Goal: Task Accomplishment & Management: Complete application form

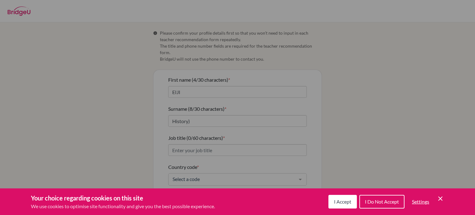
click at [289, 97] on div "Cookie Preferences" at bounding box center [237, 107] width 475 height 215
click at [341, 200] on span "I Accept" at bounding box center [342, 201] width 17 height 6
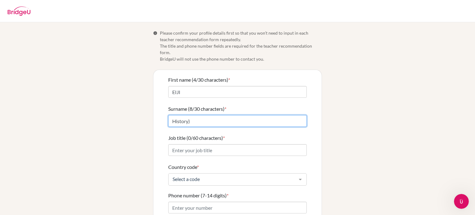
click at [200, 116] on input "History)" at bounding box center [237, 121] width 138 height 12
type input "H"
type input "[PERSON_NAME]"
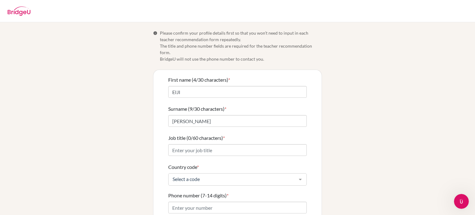
click at [253, 97] on form "First name (4/30 characters) * EIJI Surname (9/30 characters) * MATSUMOTO Job t…" at bounding box center [237, 172] width 138 height 193
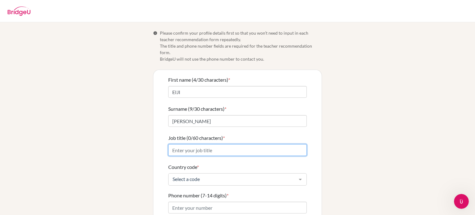
click at [198, 145] on input "Job title (0/60 characters) *" at bounding box center [237, 150] width 138 height 12
type input "teacher"
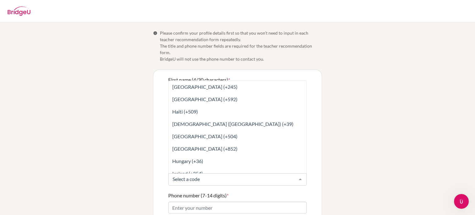
scroll to position [1298, 0]
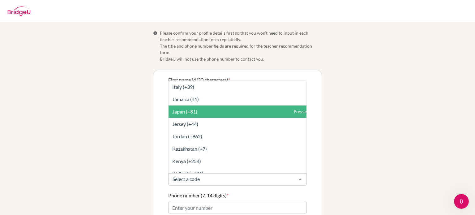
click at [224, 105] on span "Japan (+81)" at bounding box center [250, 111] width 165 height 12
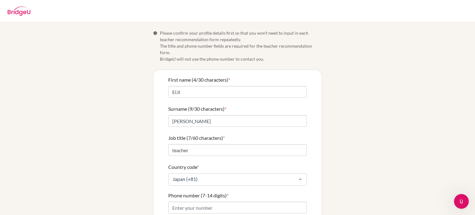
scroll to position [31, 0]
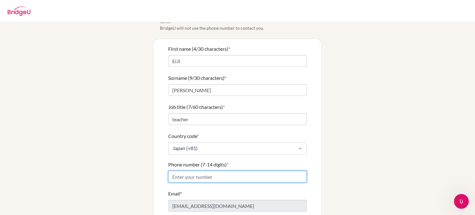
click at [240, 171] on input "Phone number (7-14 digits) *" at bounding box center [237, 177] width 138 height 12
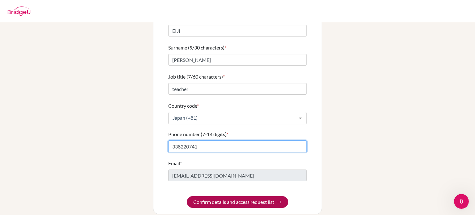
type input "338220741"
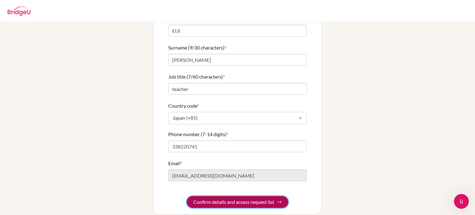
click at [267, 197] on button "Confirm details and access request list" at bounding box center [237, 202] width 101 height 12
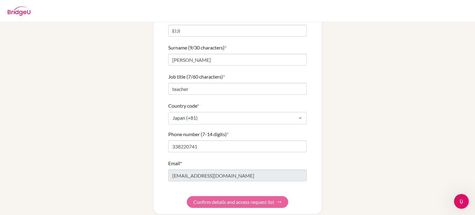
scroll to position [0, 0]
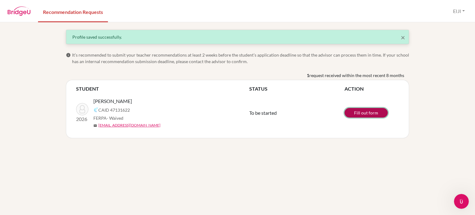
click at [365, 113] on link "Fill out form" at bounding box center [365, 113] width 43 height 10
